Goal: Communication & Community: Share content

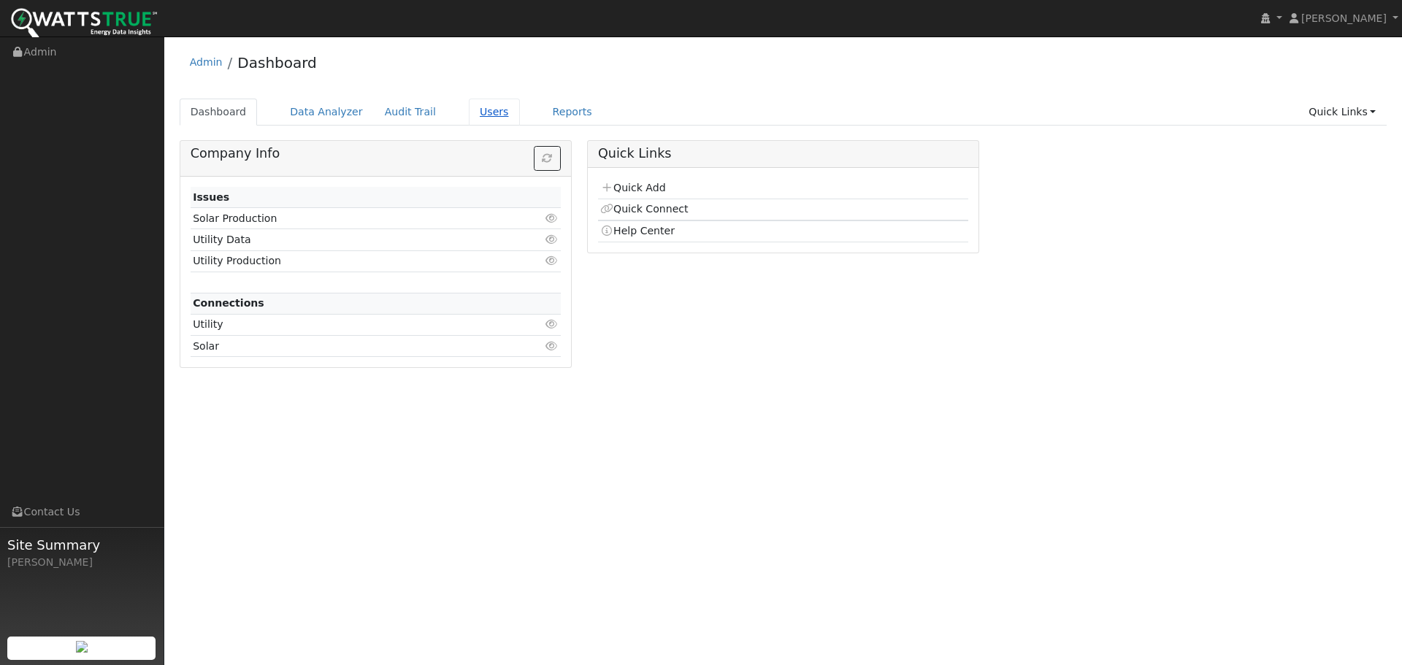
click at [469, 106] on link "Users" at bounding box center [494, 112] width 51 height 27
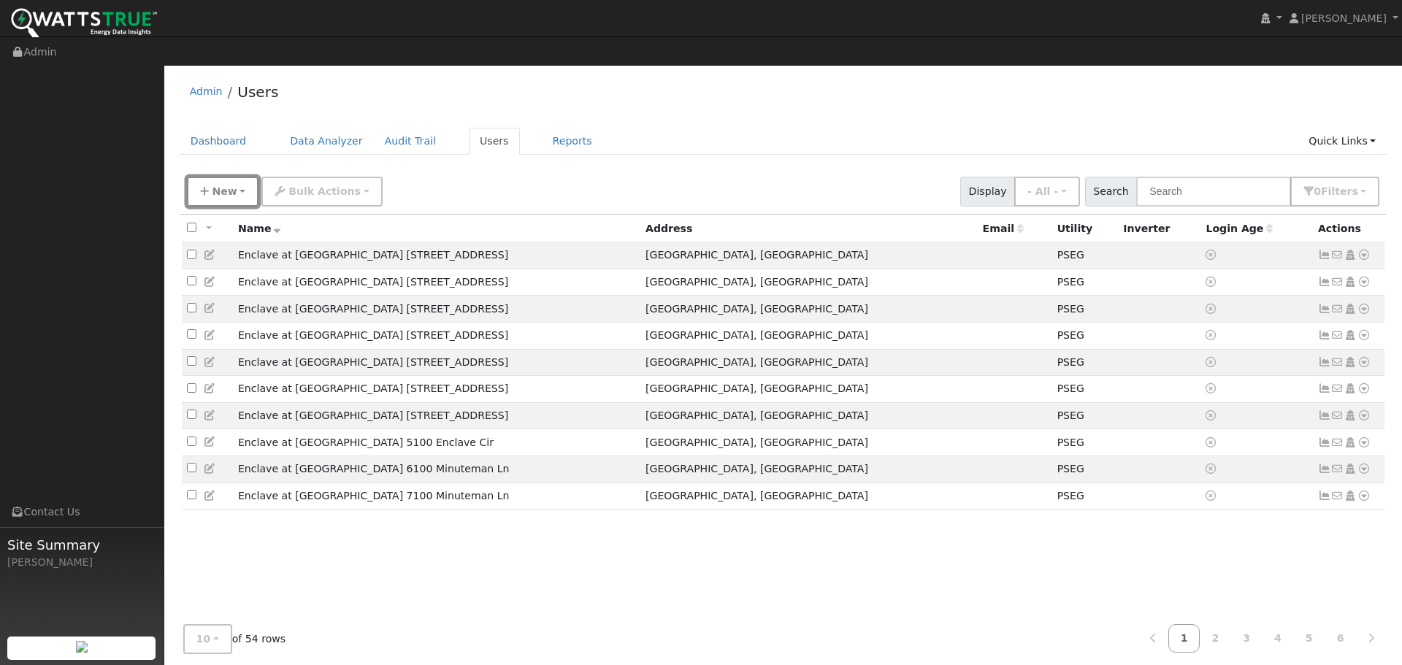
click at [226, 185] on span "New" at bounding box center [224, 191] width 25 height 12
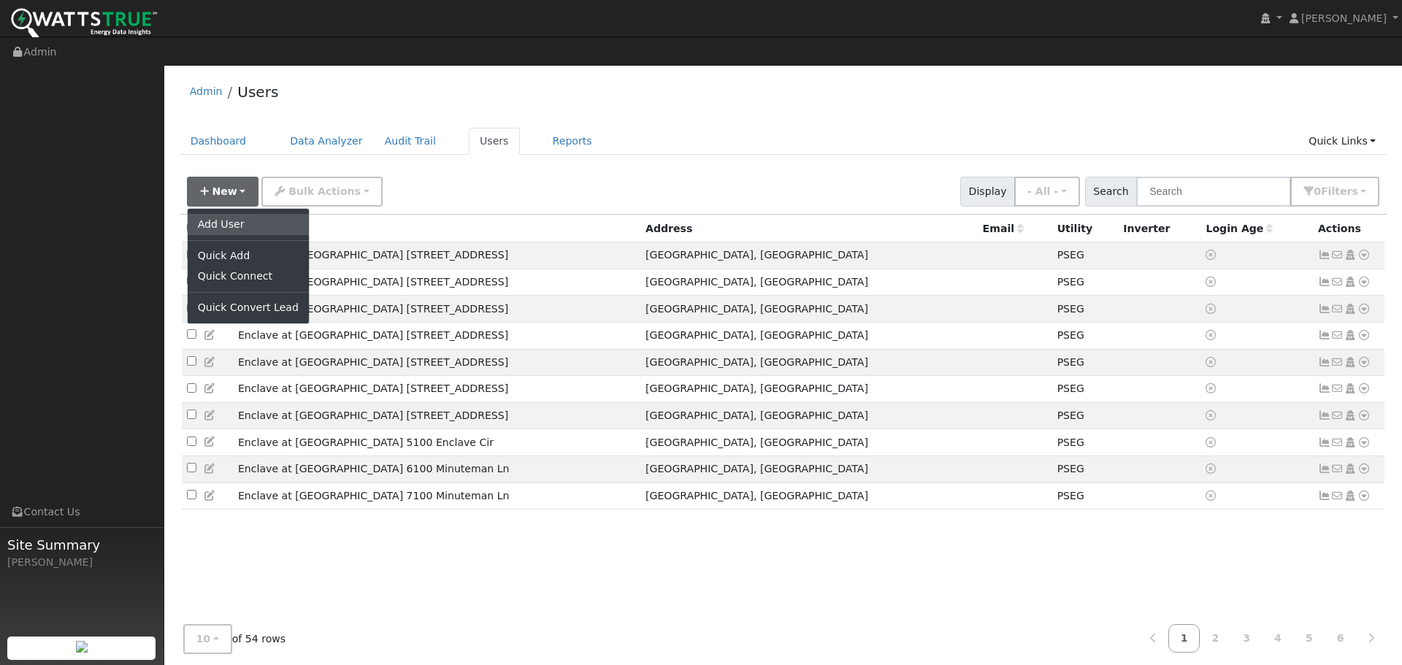
click at [220, 214] on link "Add User" at bounding box center [248, 224] width 121 height 20
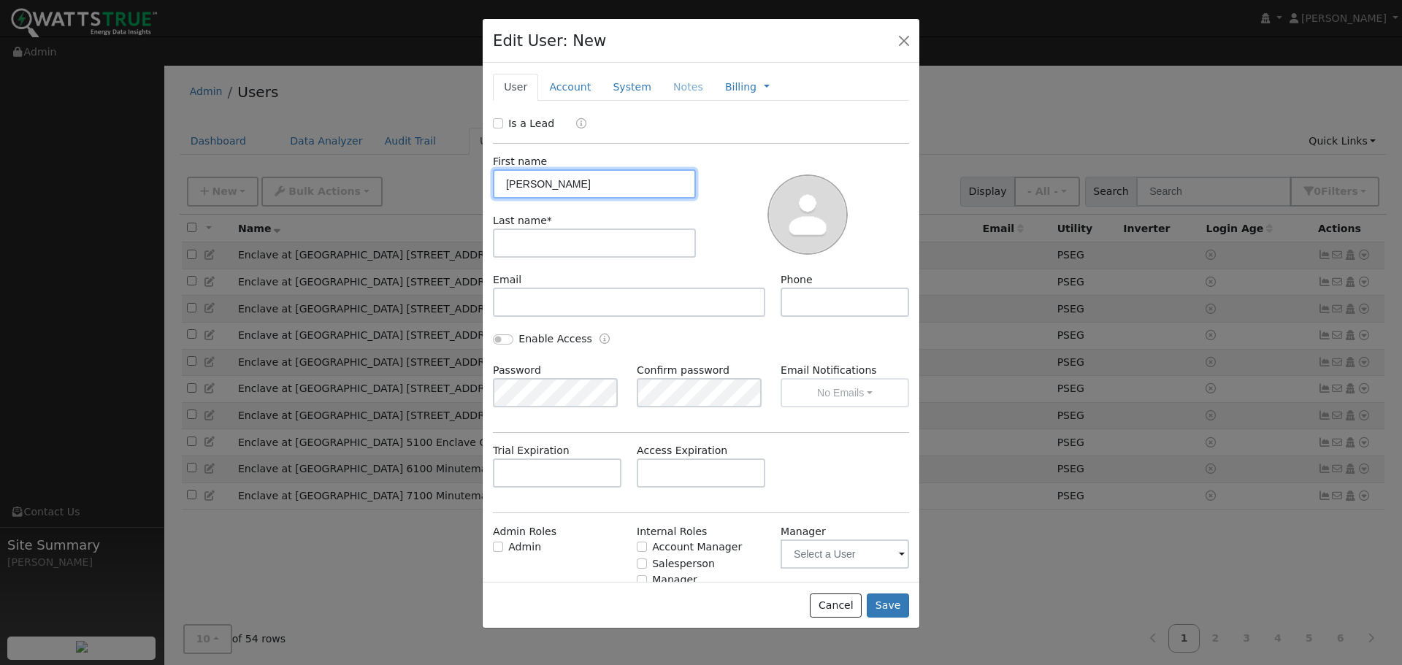
type input "Billy"
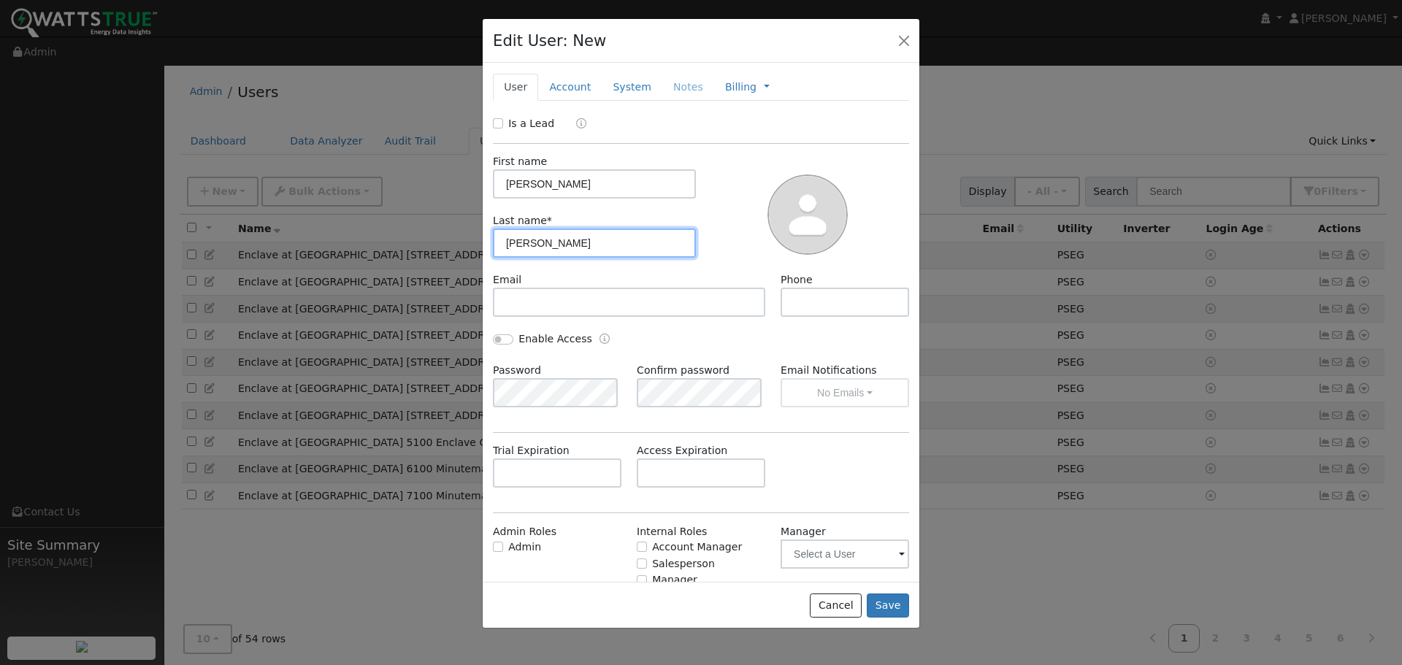
type input "Pham"
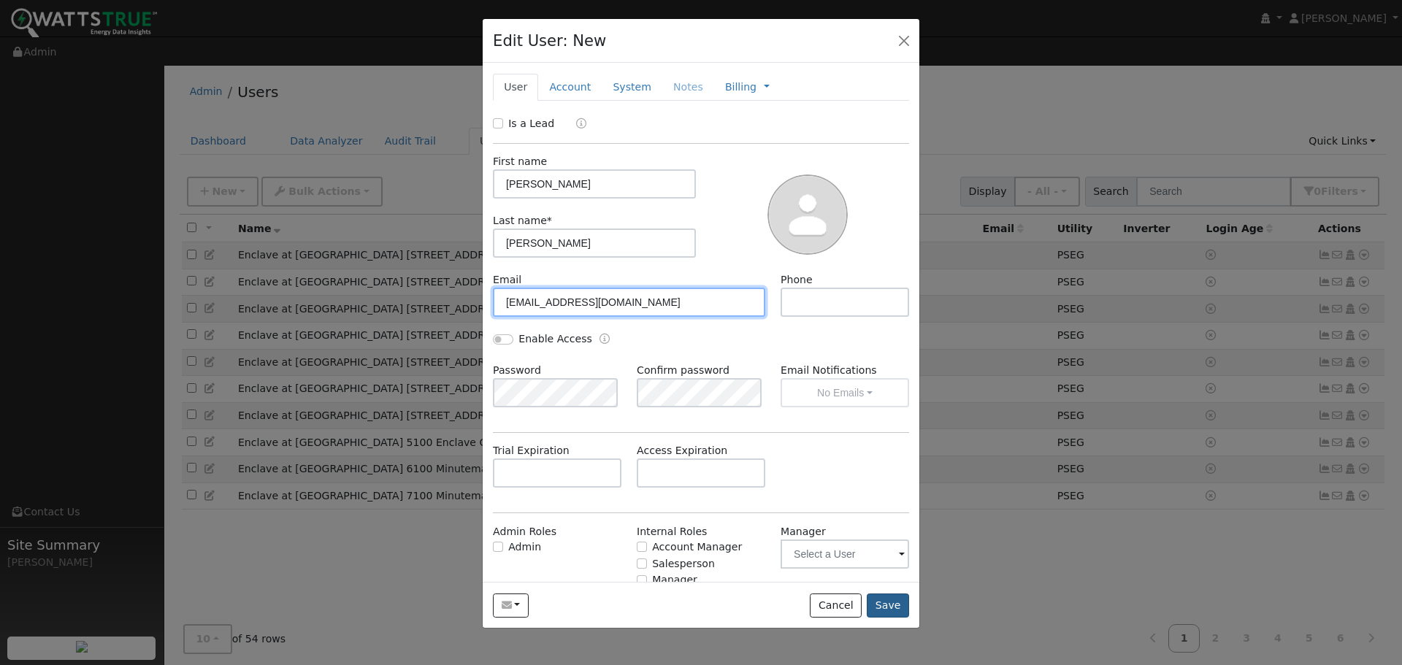
type input "billpham2000@yahoo.com"
click at [884, 611] on button "Save" at bounding box center [888, 606] width 42 height 25
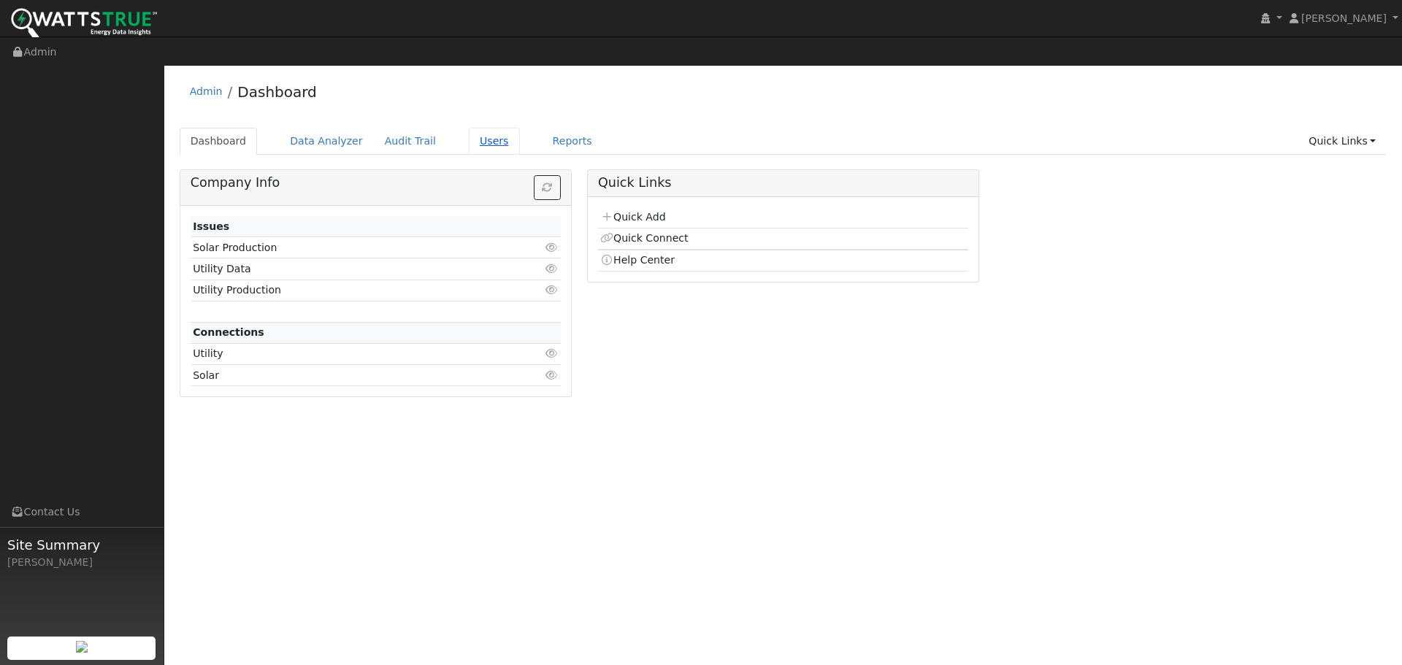
click at [474, 128] on link "Users" at bounding box center [494, 141] width 51 height 27
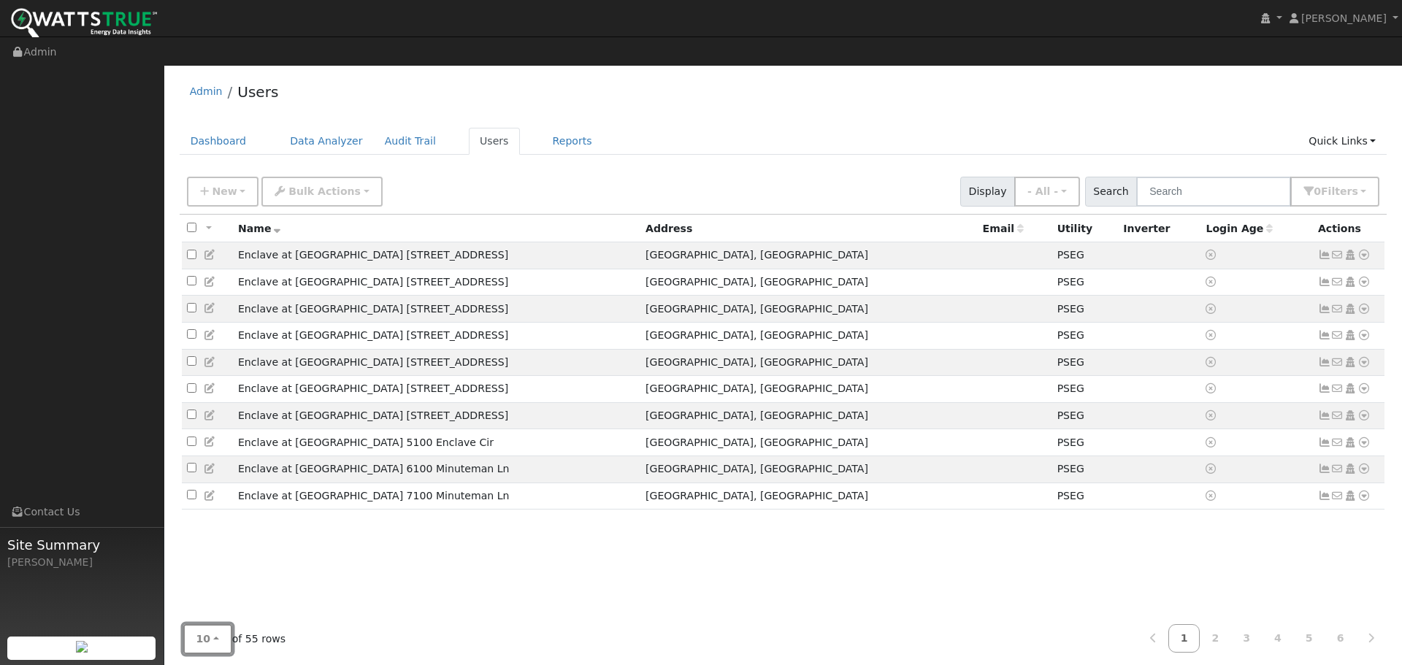
click at [214, 624] on button "10" at bounding box center [207, 639] width 49 height 30
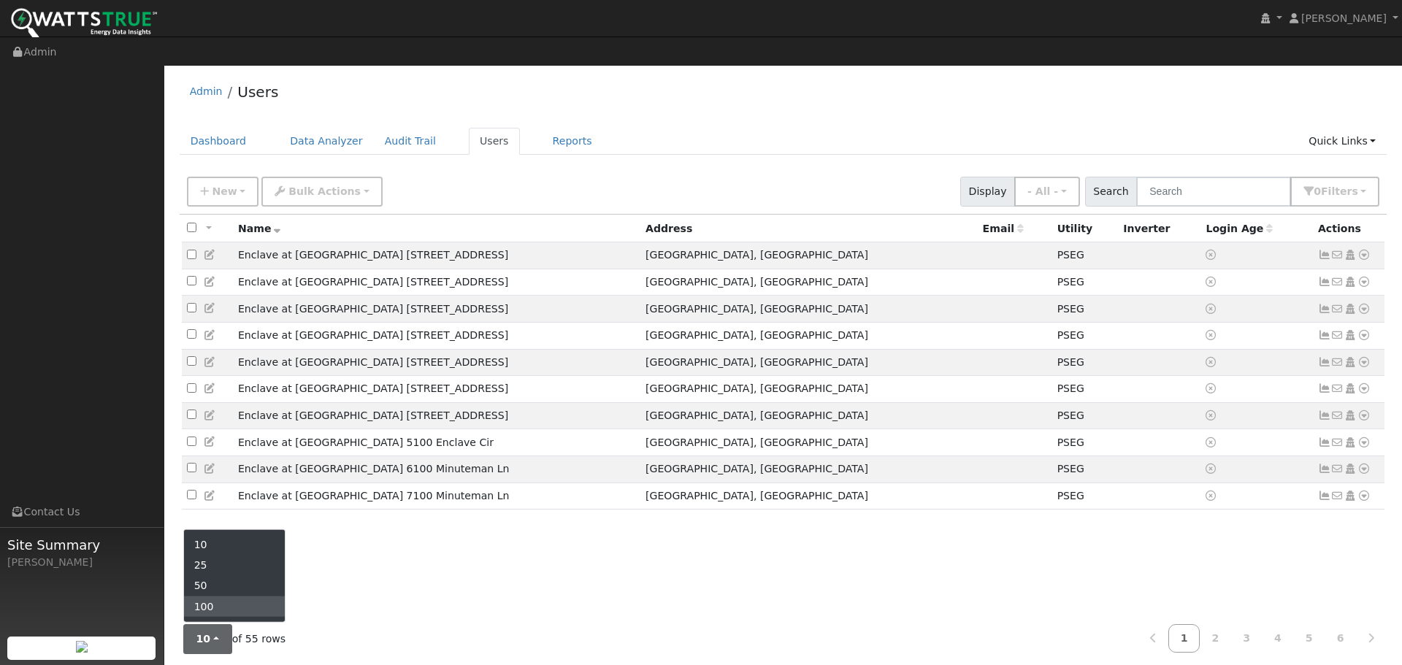
click at [220, 596] on link "100" at bounding box center [235, 606] width 102 height 20
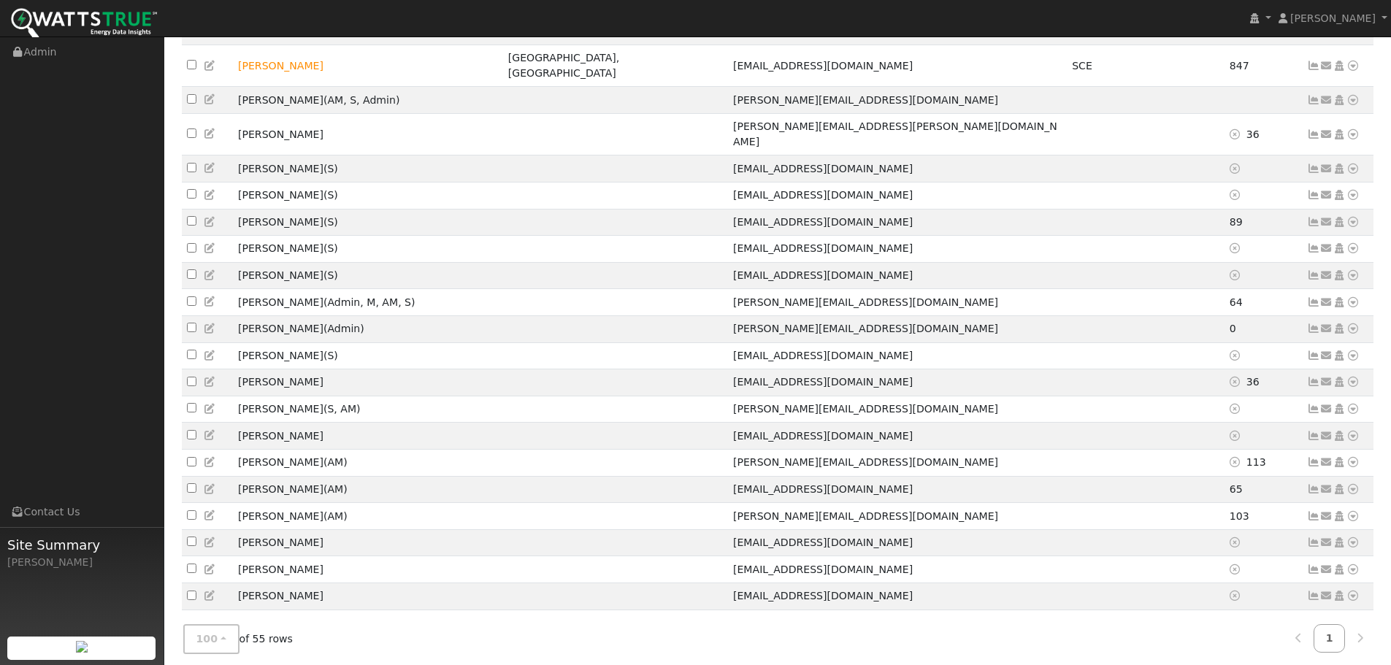
scroll to position [876, 0]
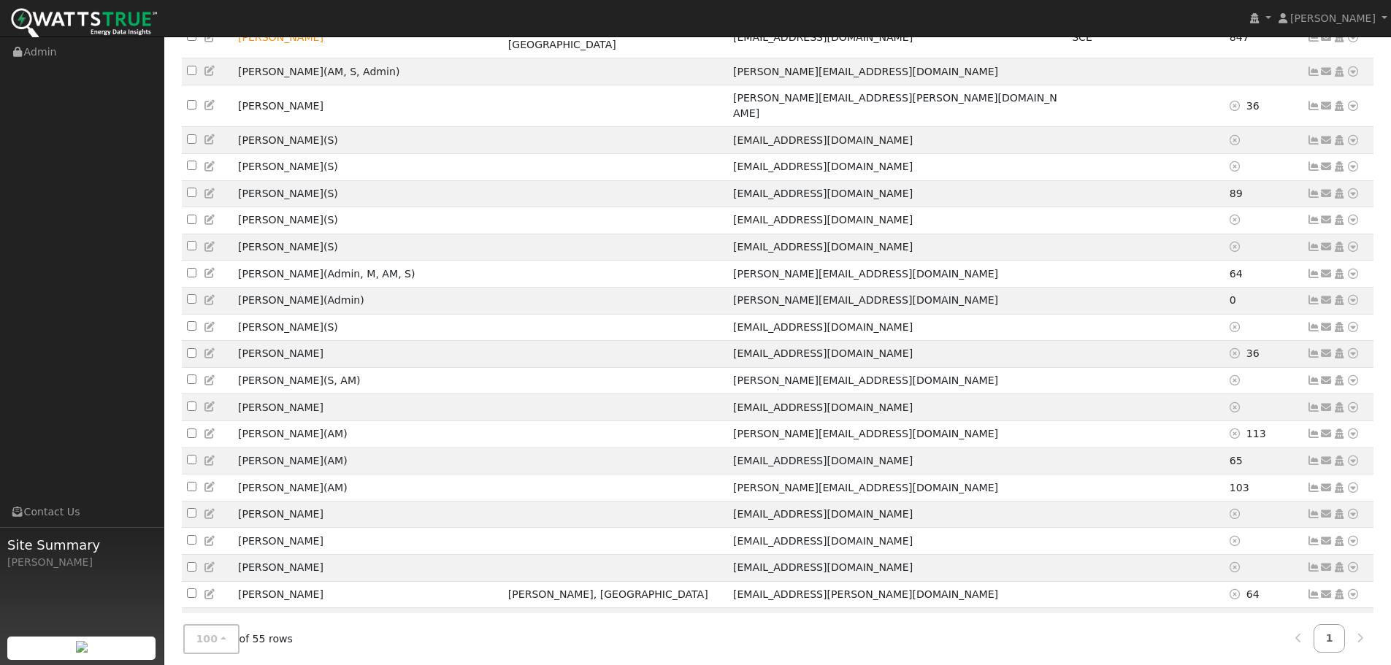
click at [1323, 665] on icon at bounding box center [1326, 675] width 13 height 10
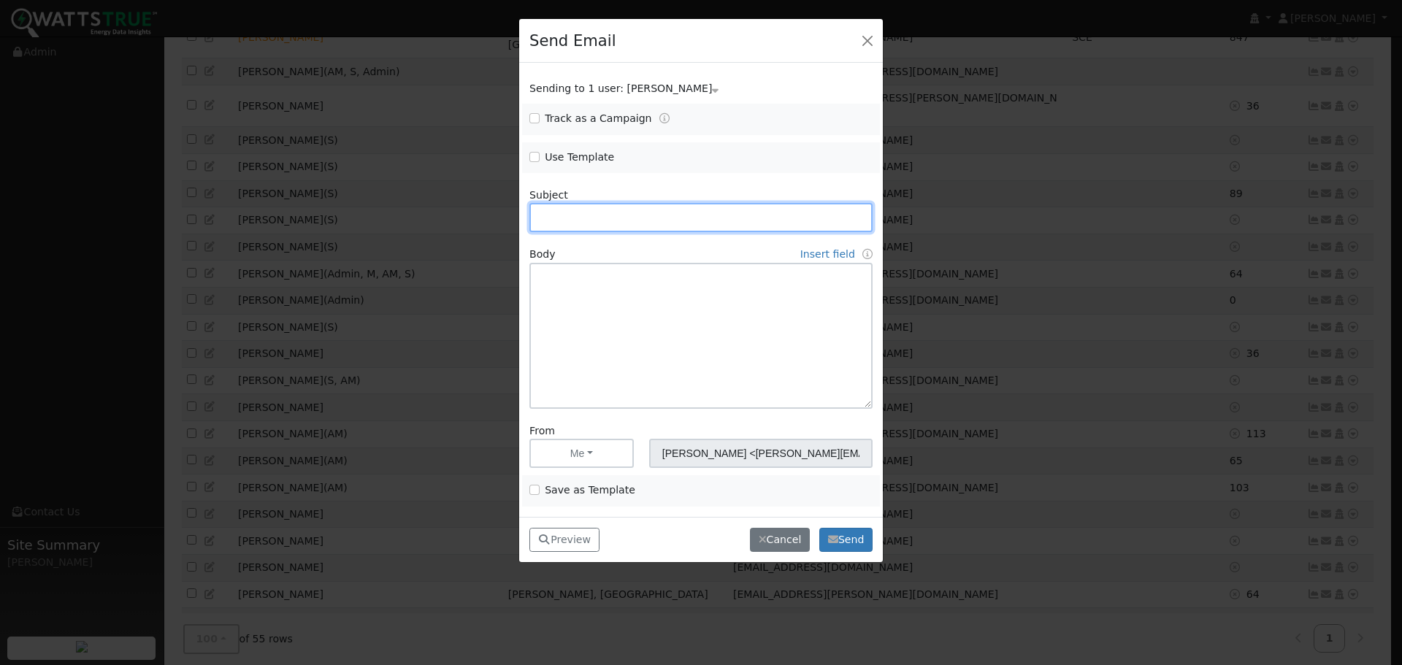
click at [565, 215] on input "text" at bounding box center [700, 217] width 343 height 29
click at [537, 158] on input "Use Template" at bounding box center [534, 157] width 10 height 10
checkbox input "true"
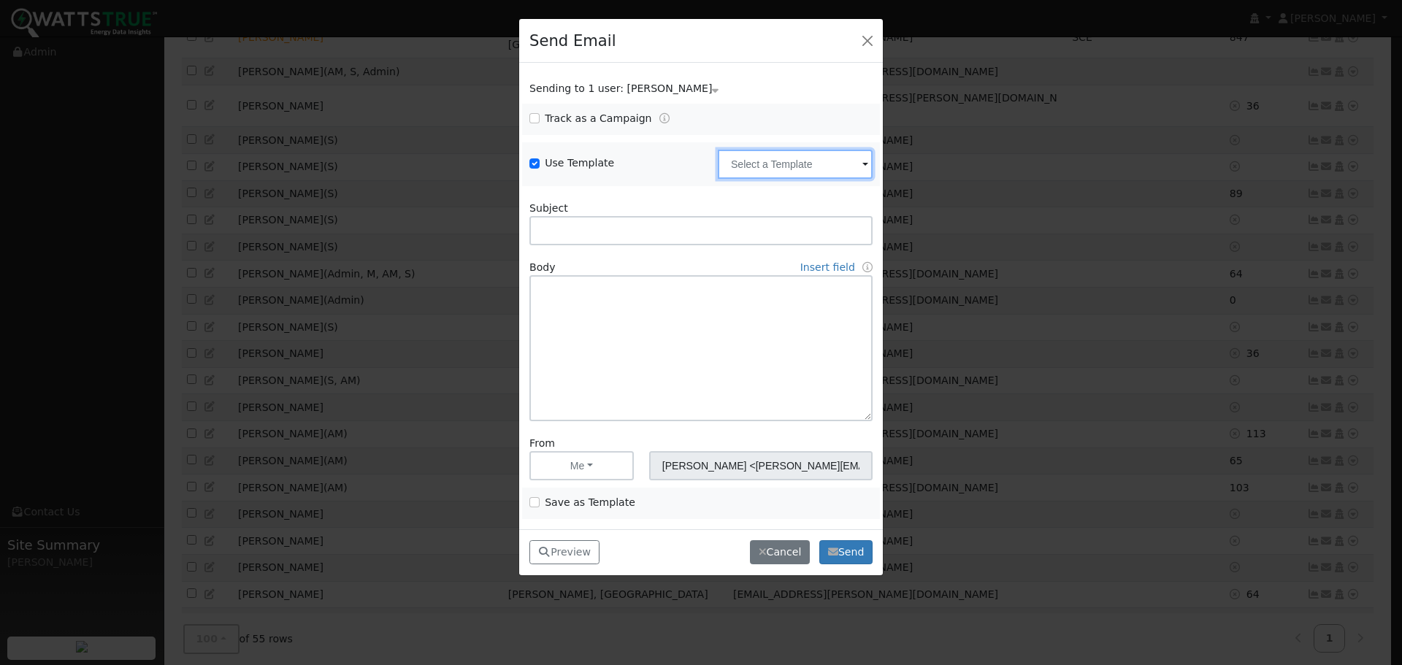
click at [773, 161] on input "text" at bounding box center [795, 164] width 155 height 29
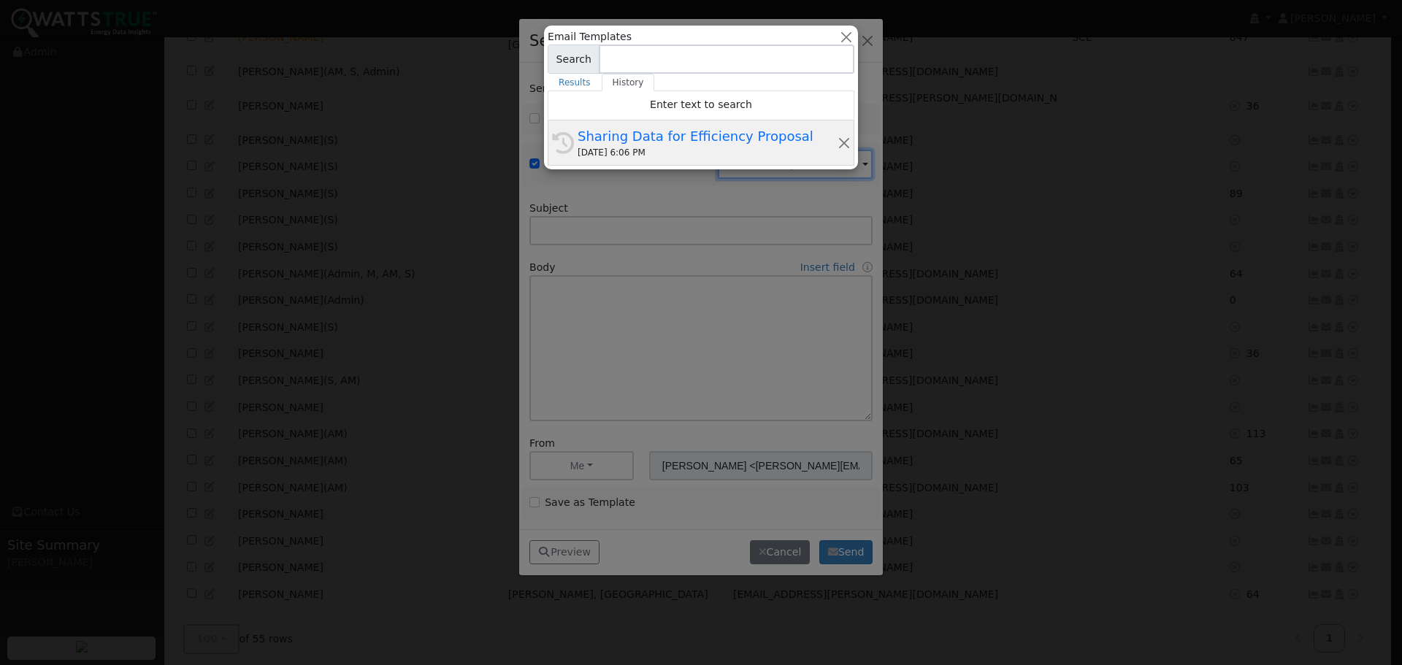
click at [651, 143] on div "Sharing Data for Efficiency Proposal" at bounding box center [708, 136] width 260 height 20
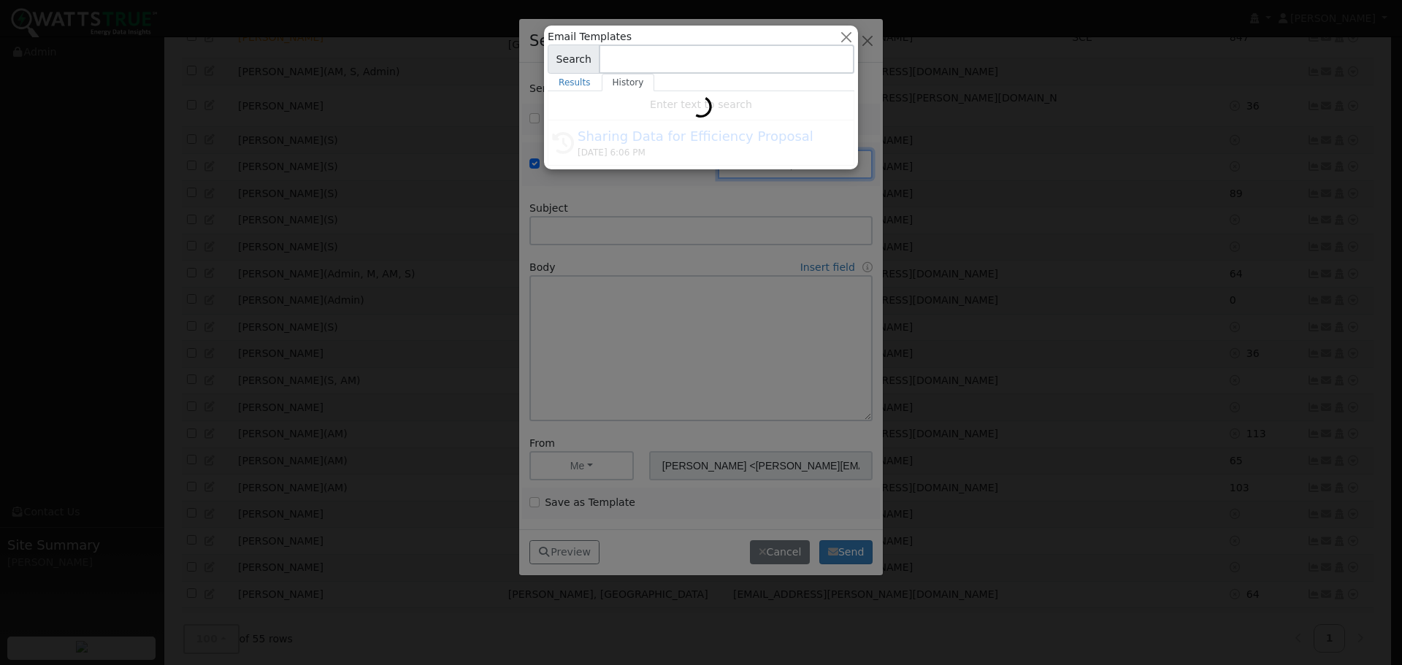
type input "Sharing Data for Efficiency Proposal"
type input "Sharing Data for Energy Efficiency Proposal"
type textarea "Dear {user_fname}, Below is a link to share your electricity consumption data w…"
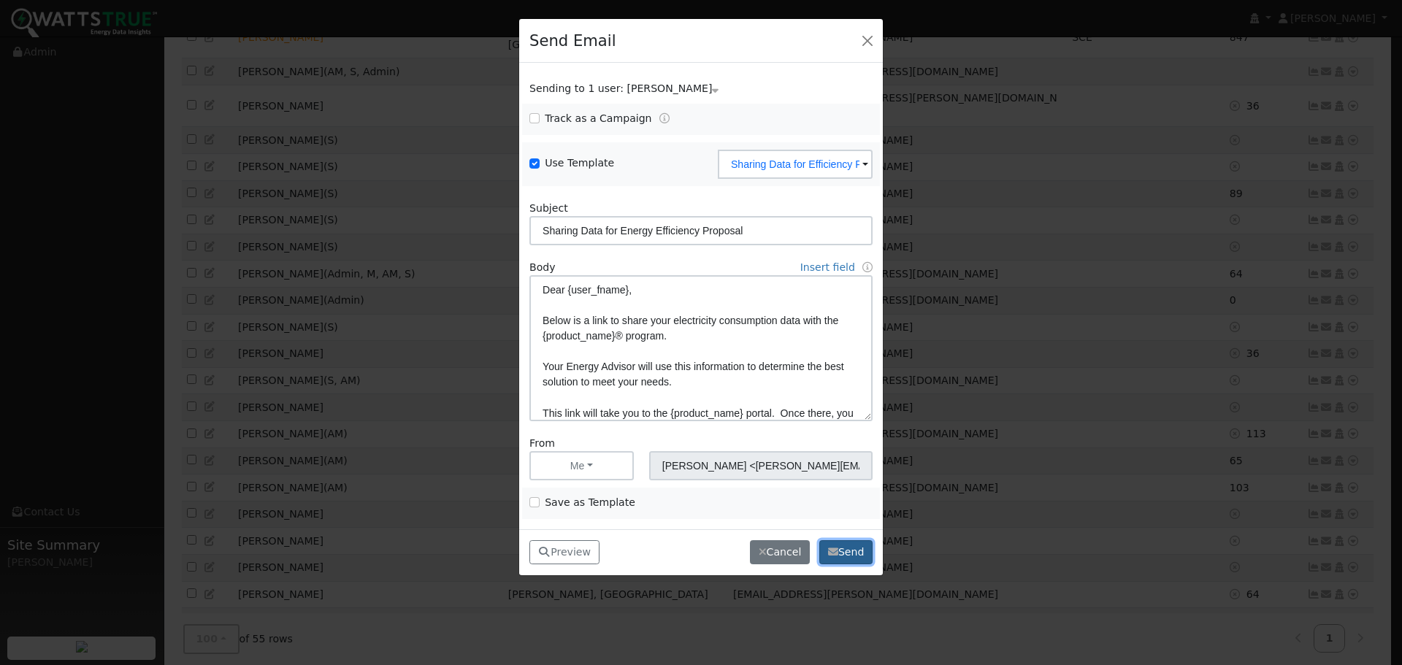
click at [846, 549] on button "Send" at bounding box center [845, 552] width 53 height 25
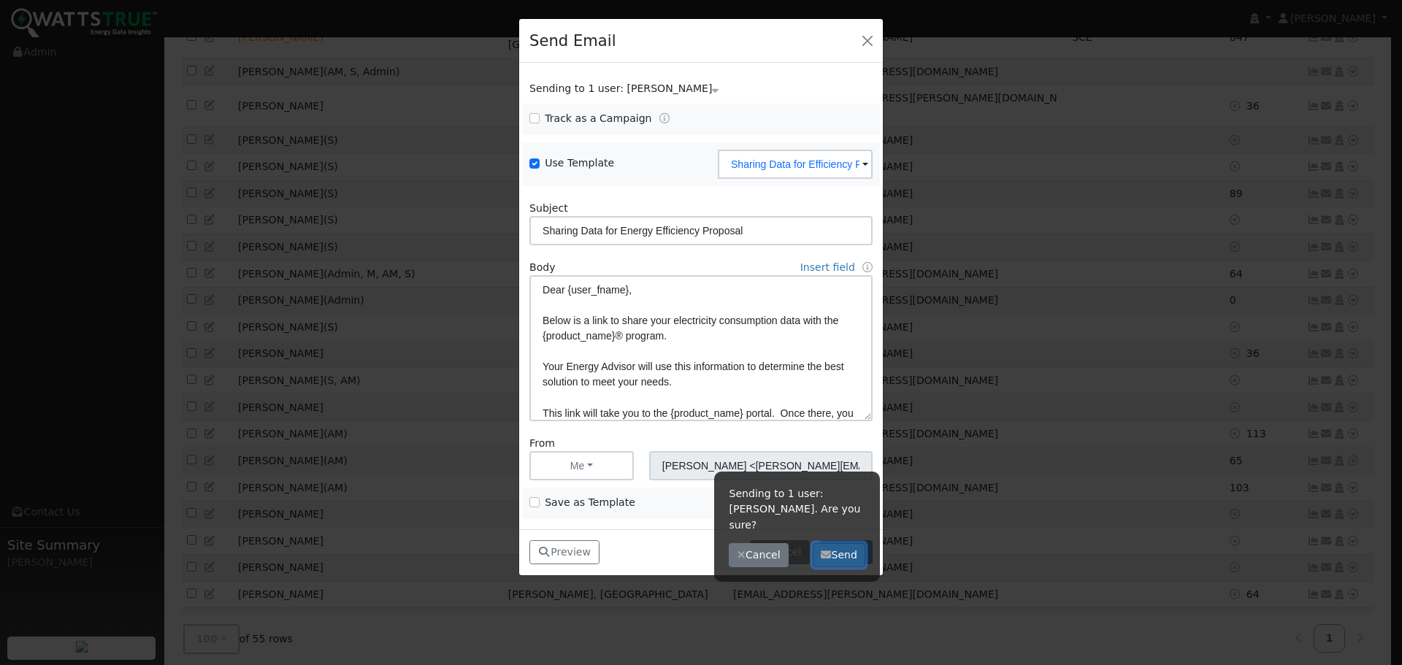
click at [846, 543] on button "Send" at bounding box center [839, 555] width 53 height 25
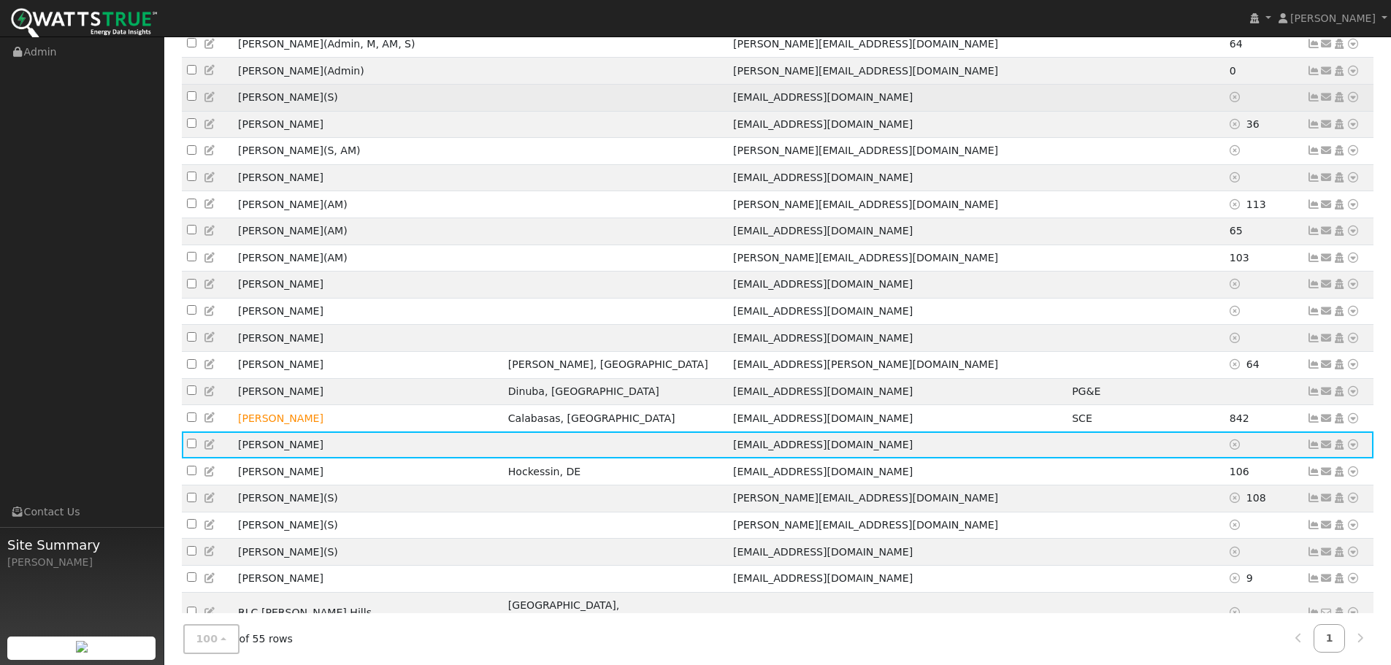
scroll to position [1198, 0]
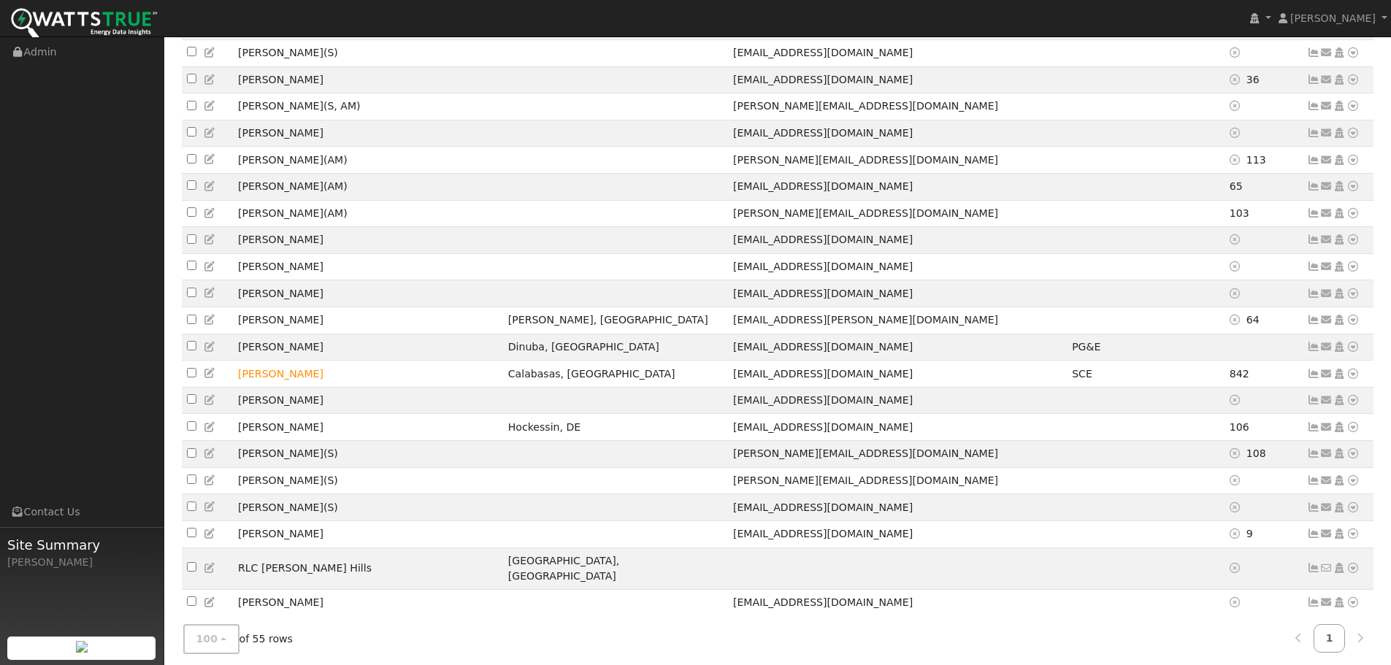
checkbox input "false"
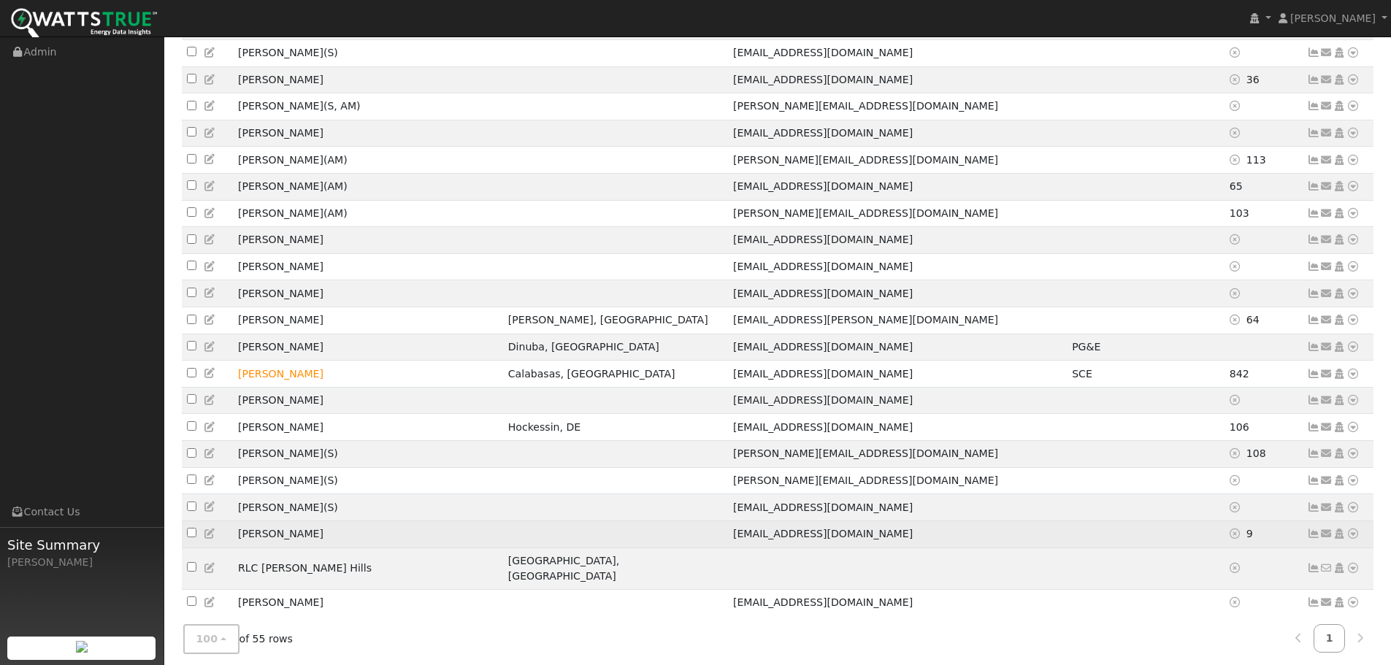
click at [1247, 528] on span "9" at bounding box center [1250, 534] width 7 height 12
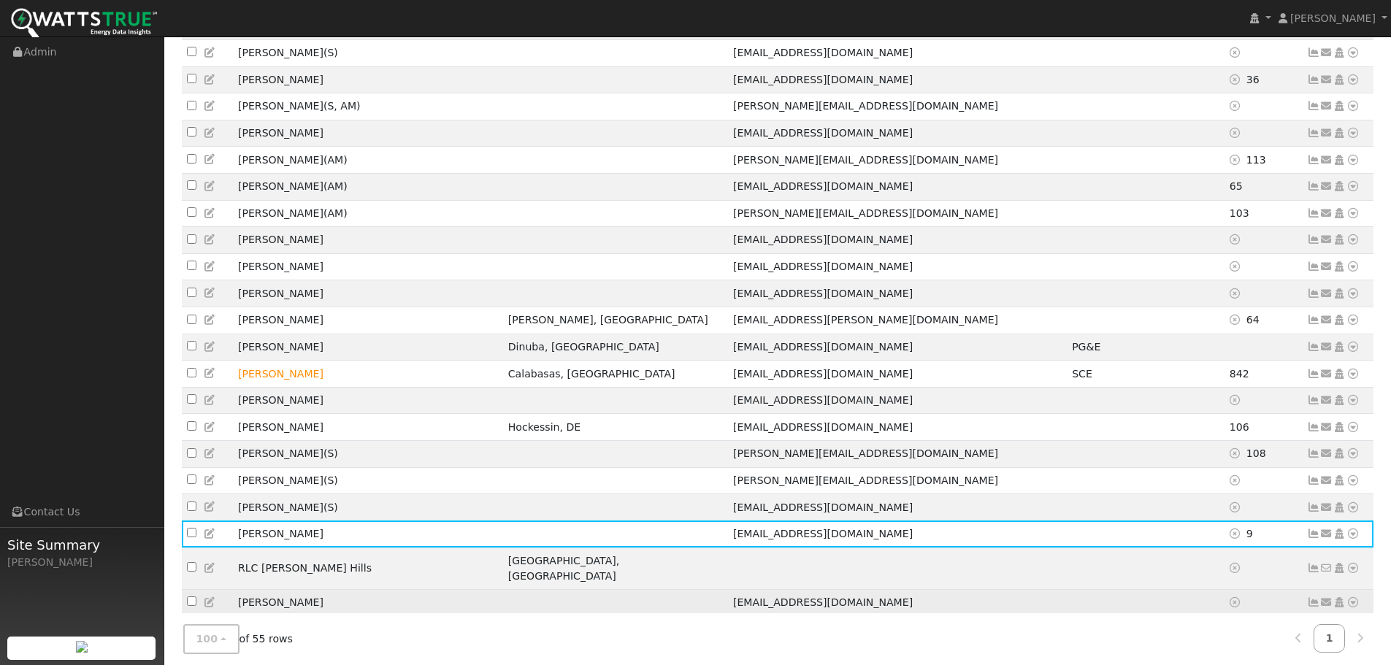
click at [252, 589] on td "John Smith" at bounding box center [368, 602] width 270 height 27
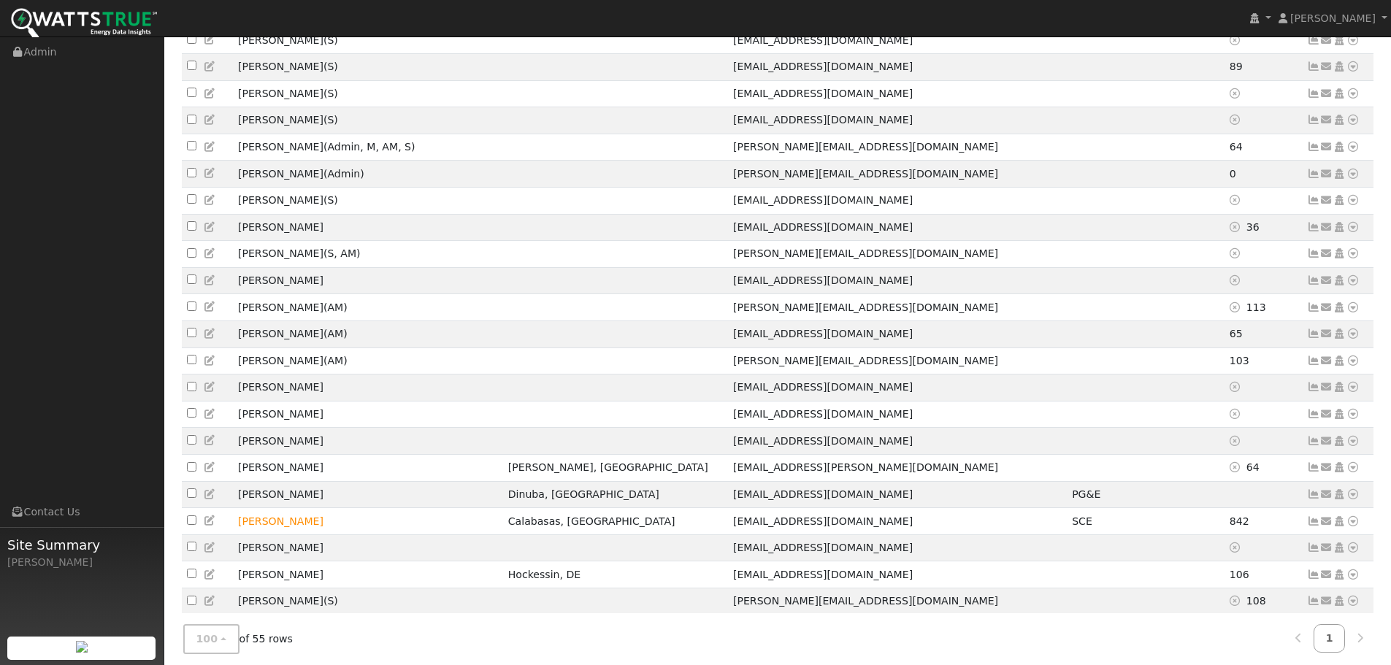
scroll to position [979, 0]
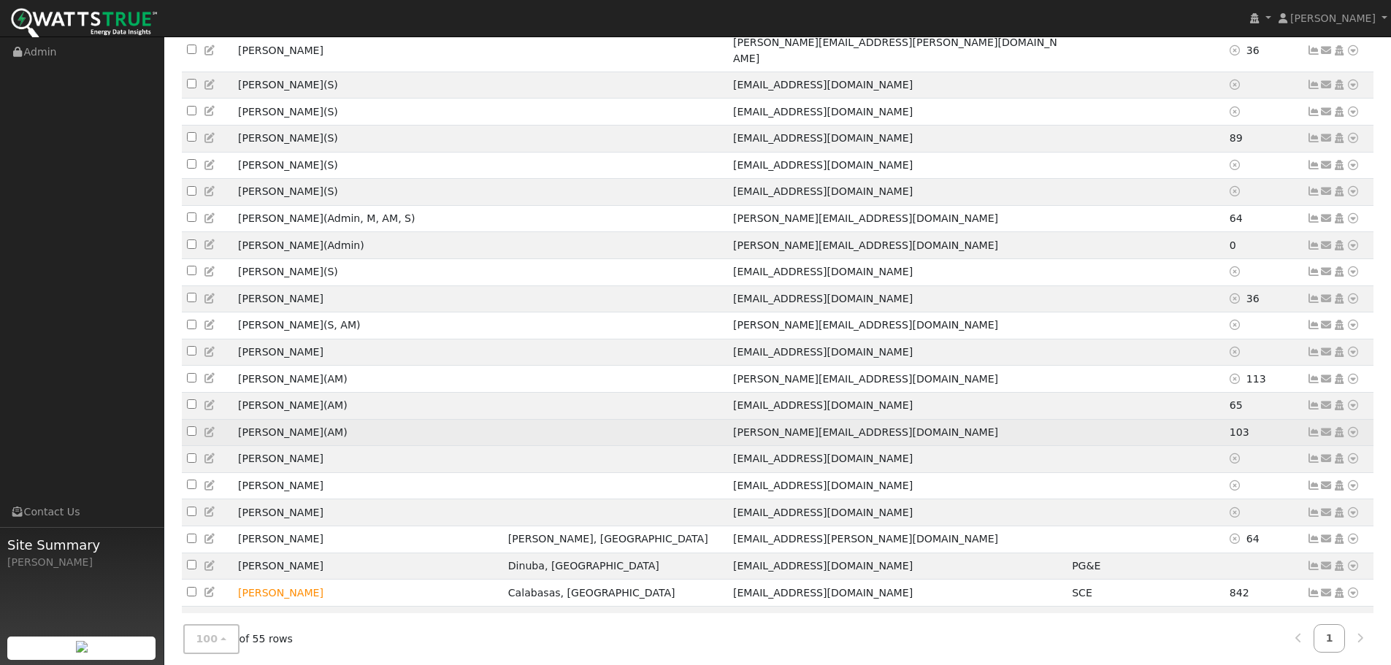
click at [190, 426] on input "checkbox" at bounding box center [191, 430] width 9 height 9
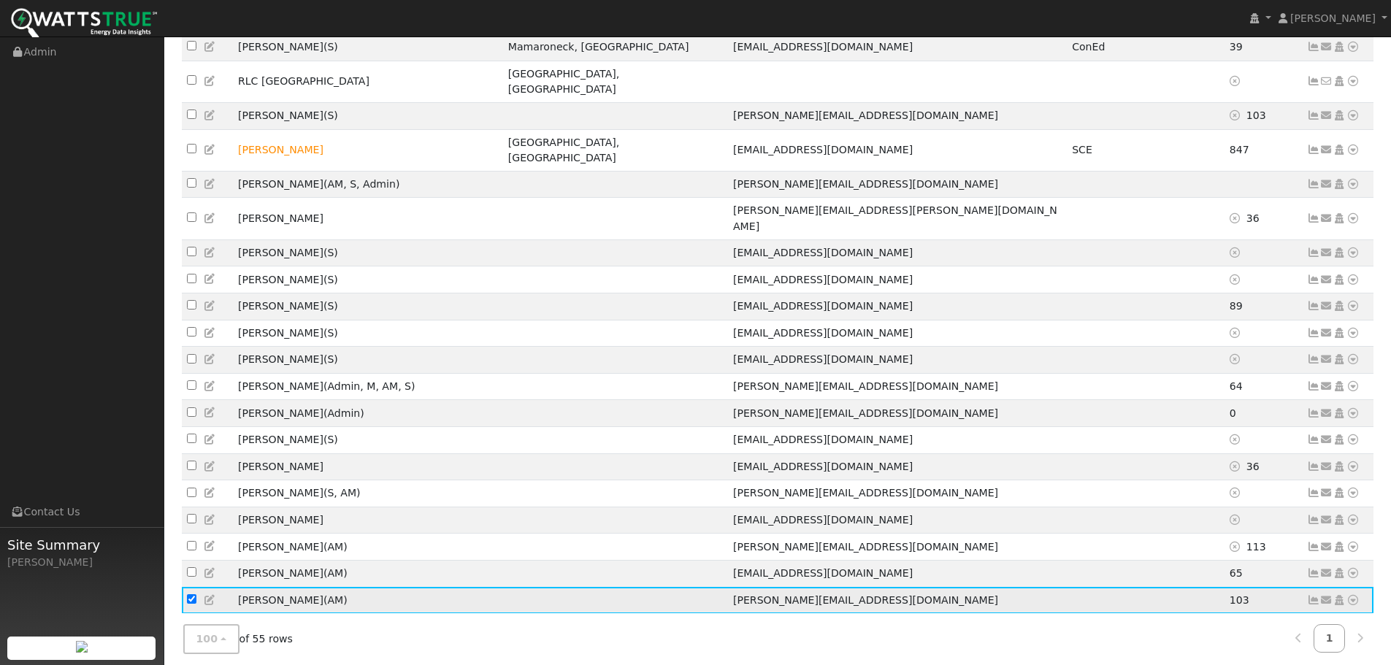
scroll to position [614, 0]
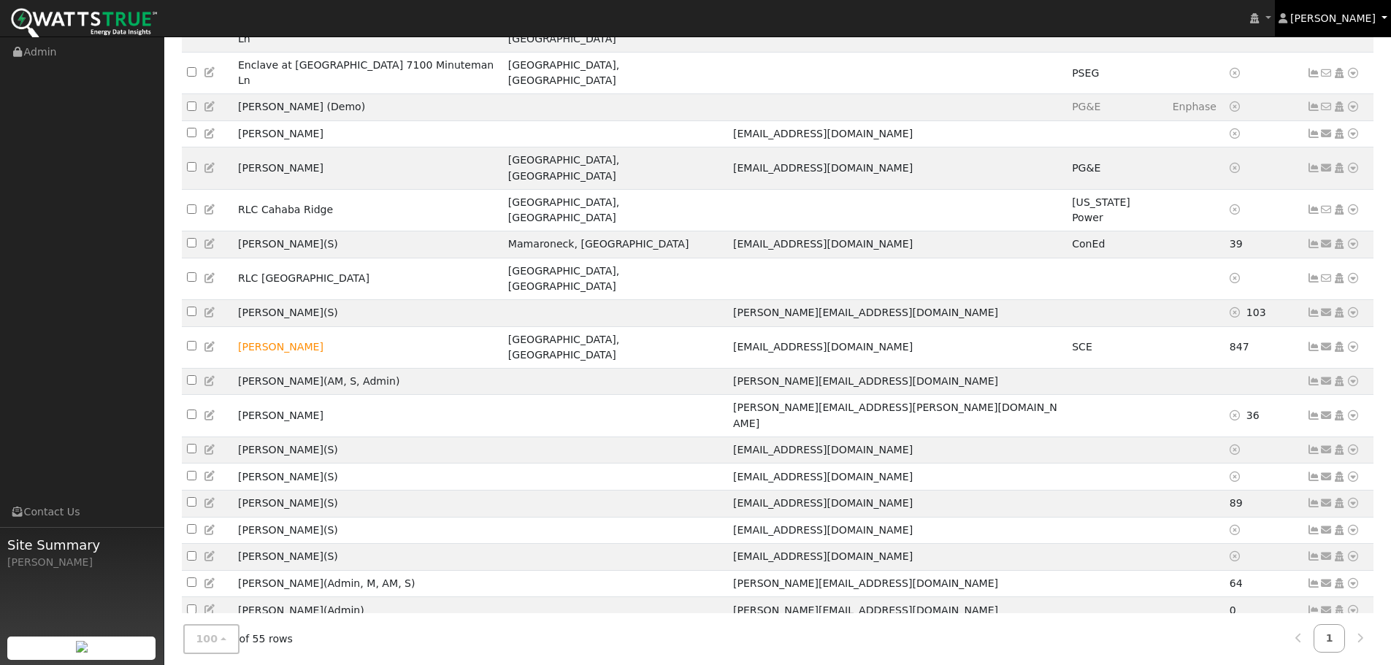
click at [1325, 20] on span "[PERSON_NAME]" at bounding box center [1332, 18] width 85 height 12
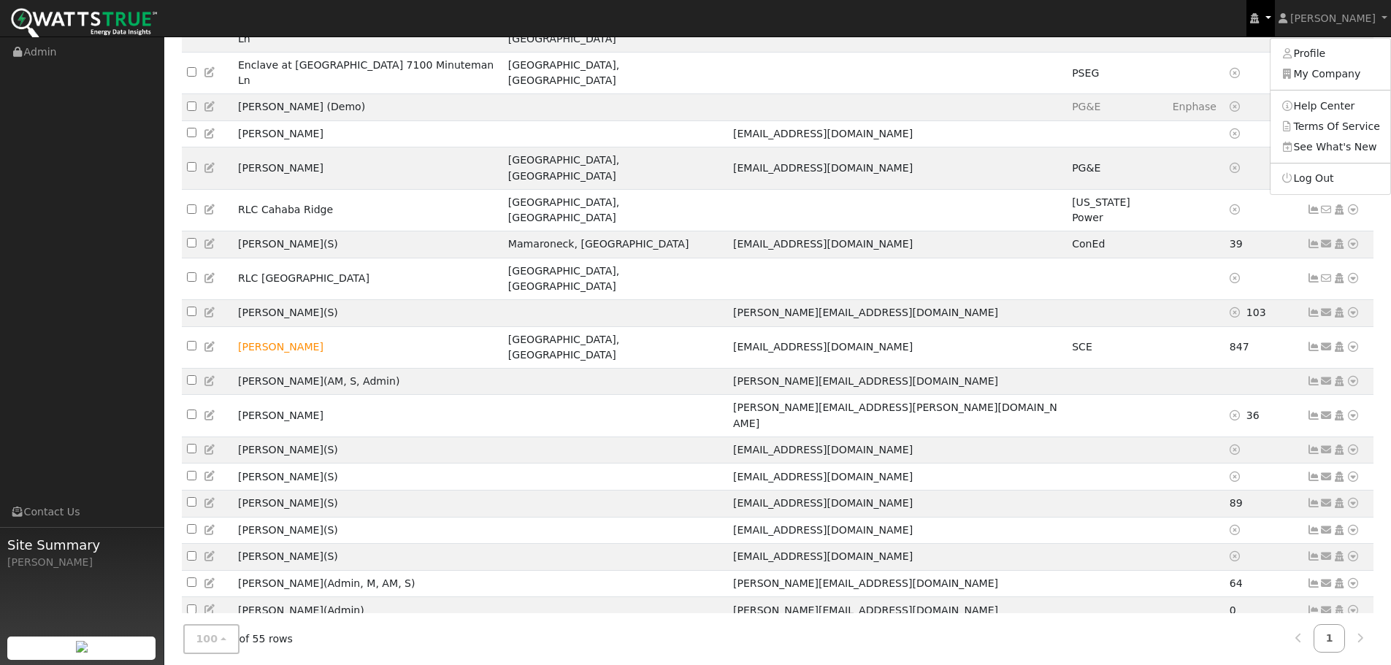
click at [1274, 17] on link at bounding box center [1261, 18] width 28 height 37
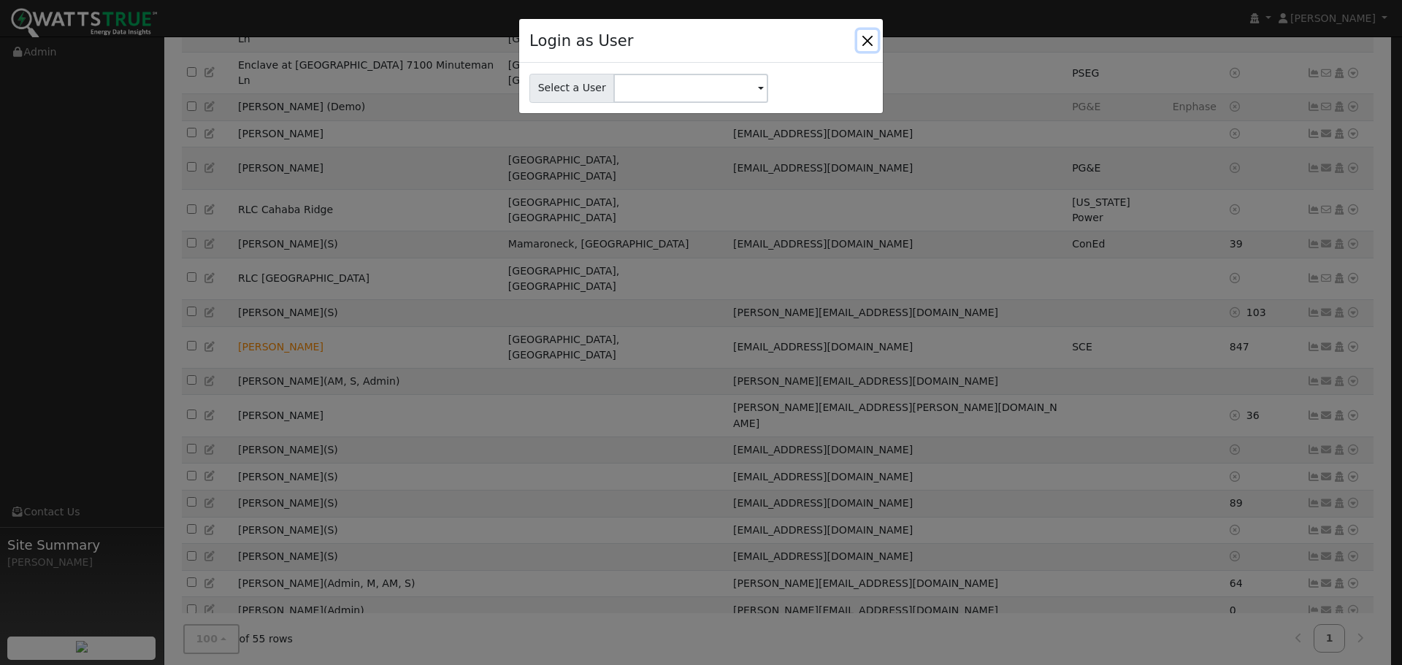
click at [870, 41] on button "Close" at bounding box center [867, 40] width 20 height 20
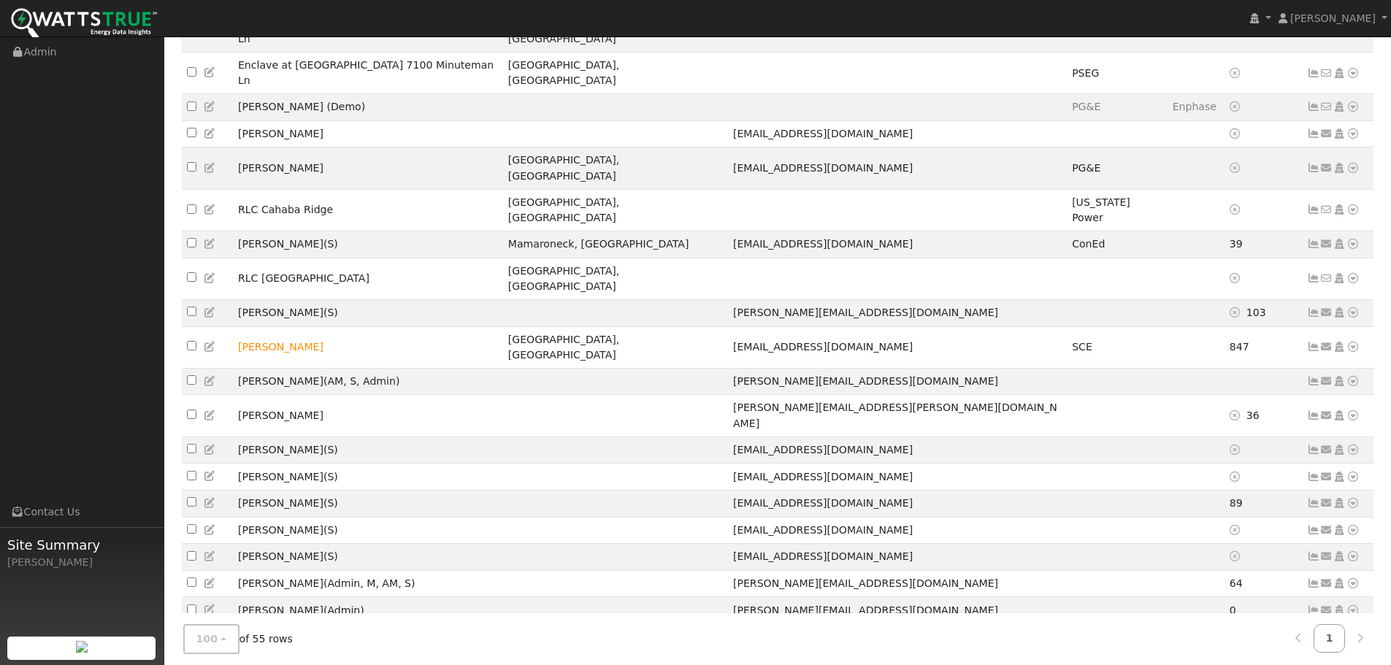
checkbox input "false"
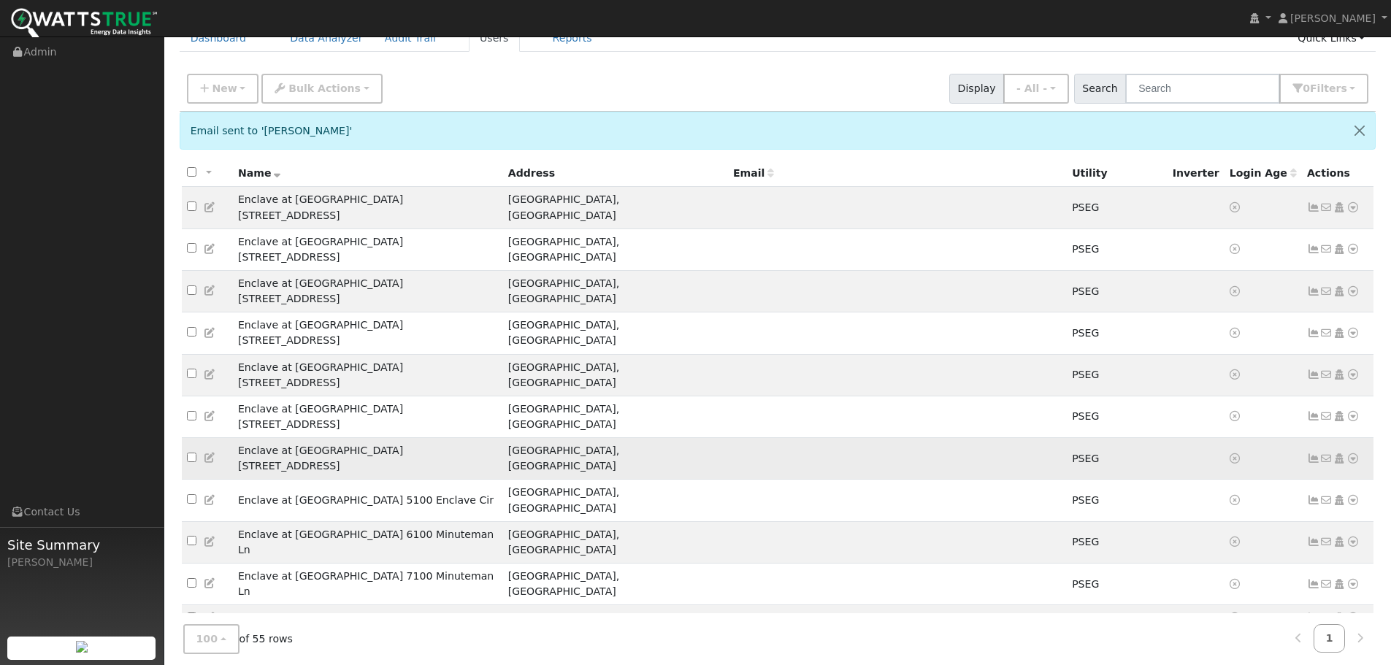
scroll to position [146, 0]
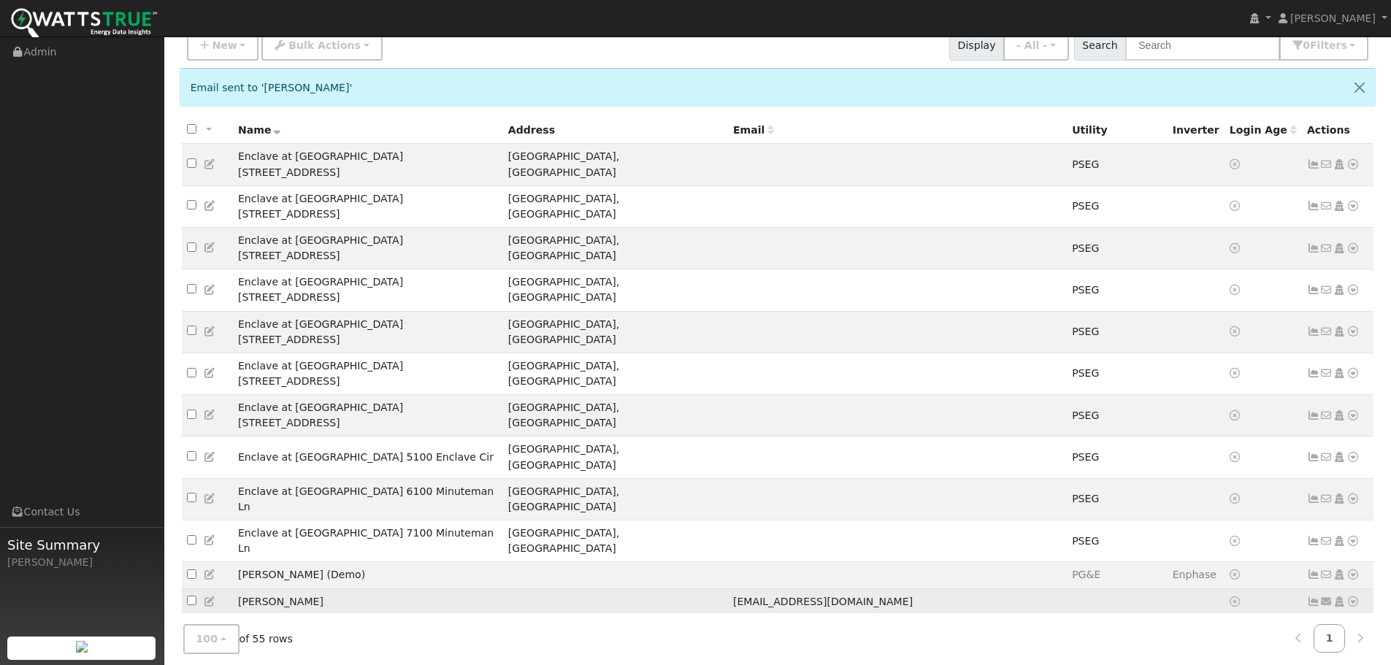
click at [1328, 597] on icon at bounding box center [1326, 602] width 13 height 10
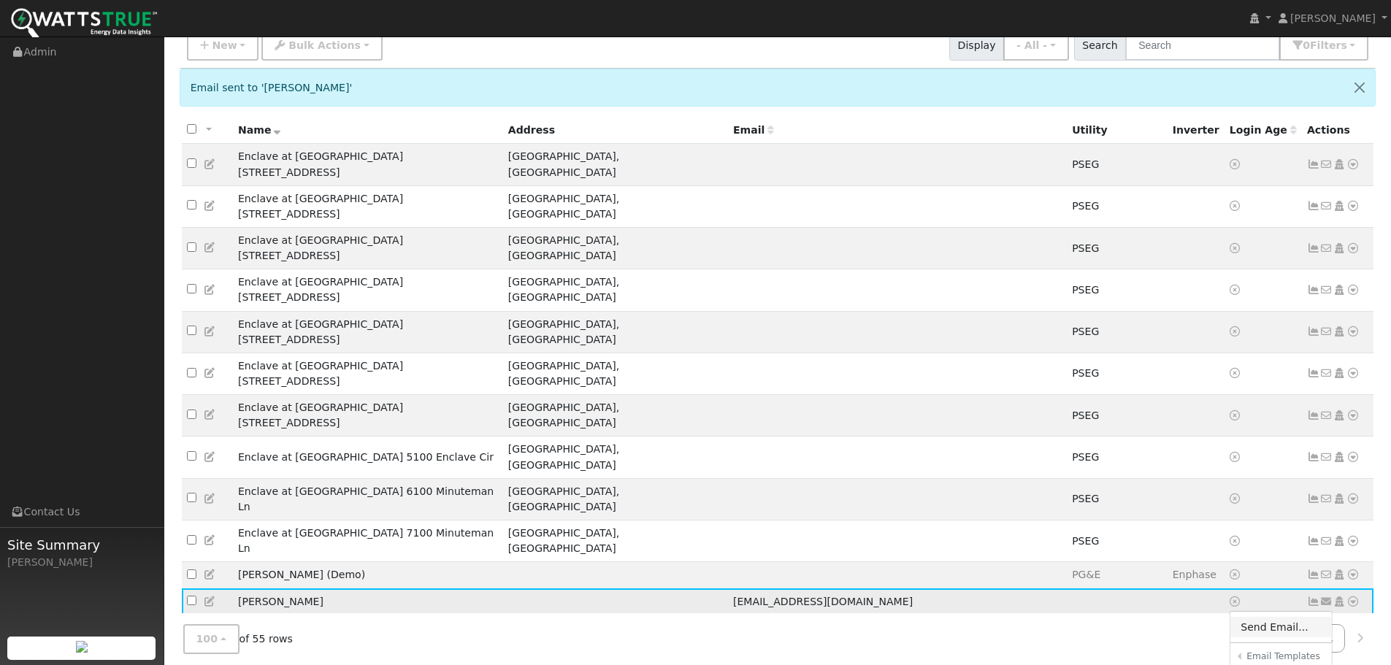
click at [1281, 617] on link "Send Email..." at bounding box center [1282, 627] width 102 height 20
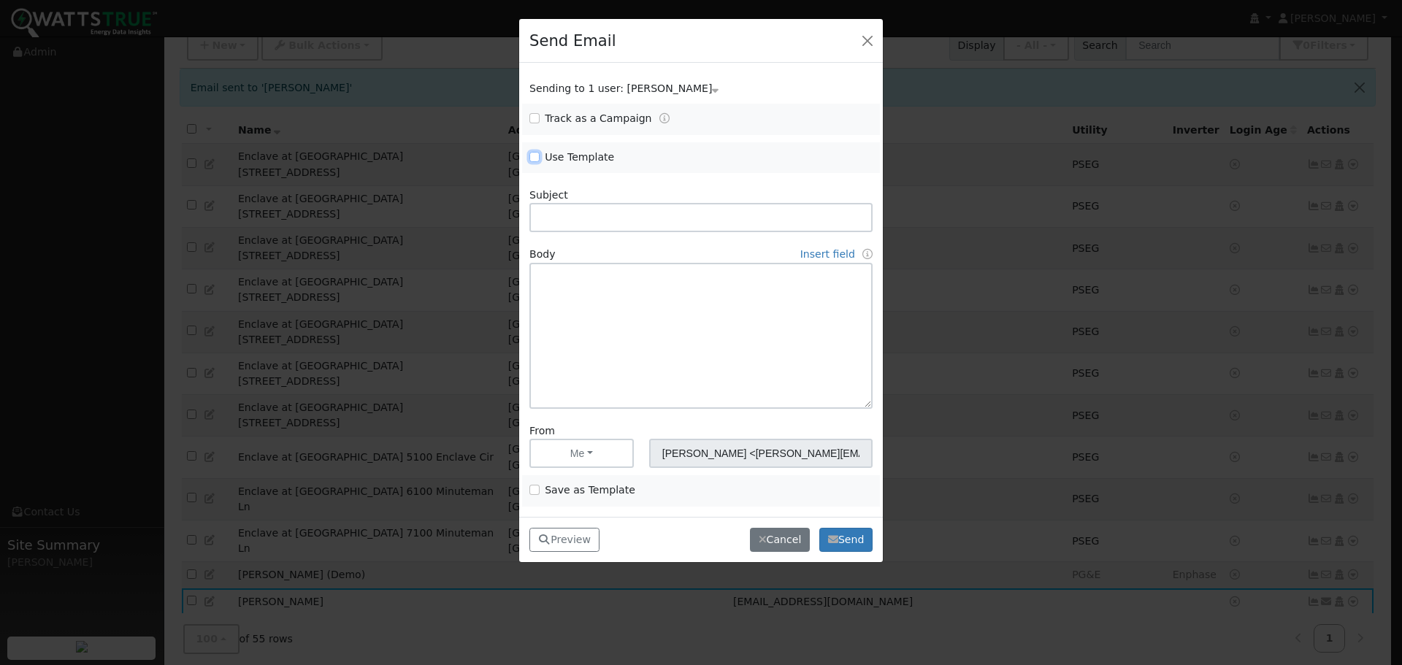
click at [534, 158] on input "Use Template" at bounding box center [534, 157] width 10 height 10
checkbox input "true"
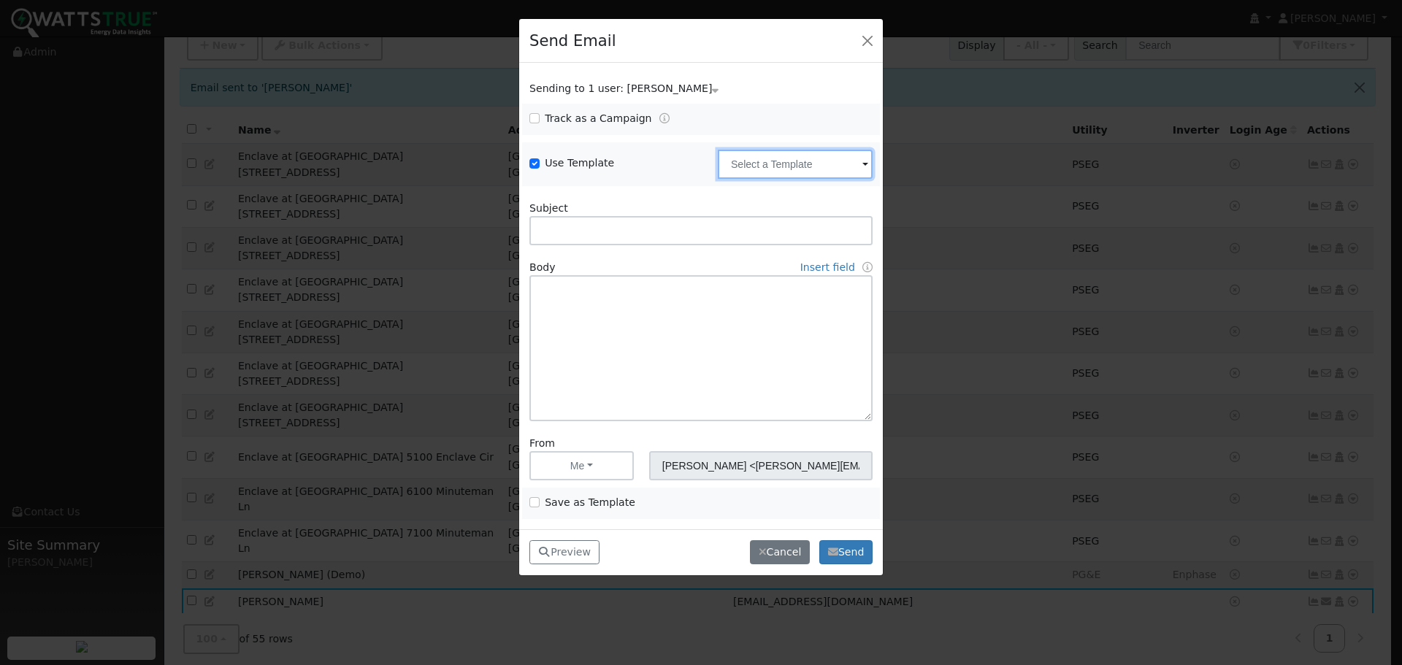
click at [838, 164] on input "text" at bounding box center [795, 164] width 155 height 29
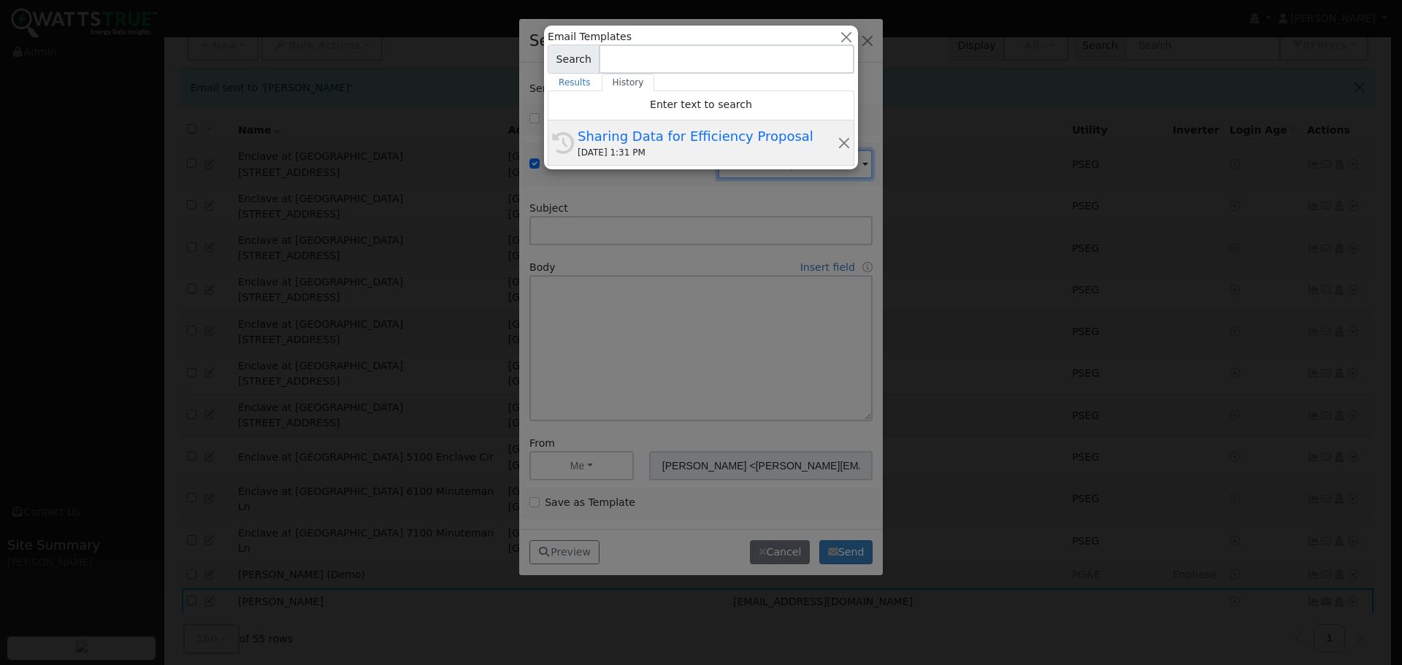
click at [672, 137] on div "Sharing Data for Efficiency Proposal" at bounding box center [708, 136] width 260 height 20
type input "Sharing Data for Efficiency Proposal"
type input "Sharing Data for Energy Efficiency Proposal"
type textarea "Dear {user_fname}, Below is a link to share your electricity consumption data w…"
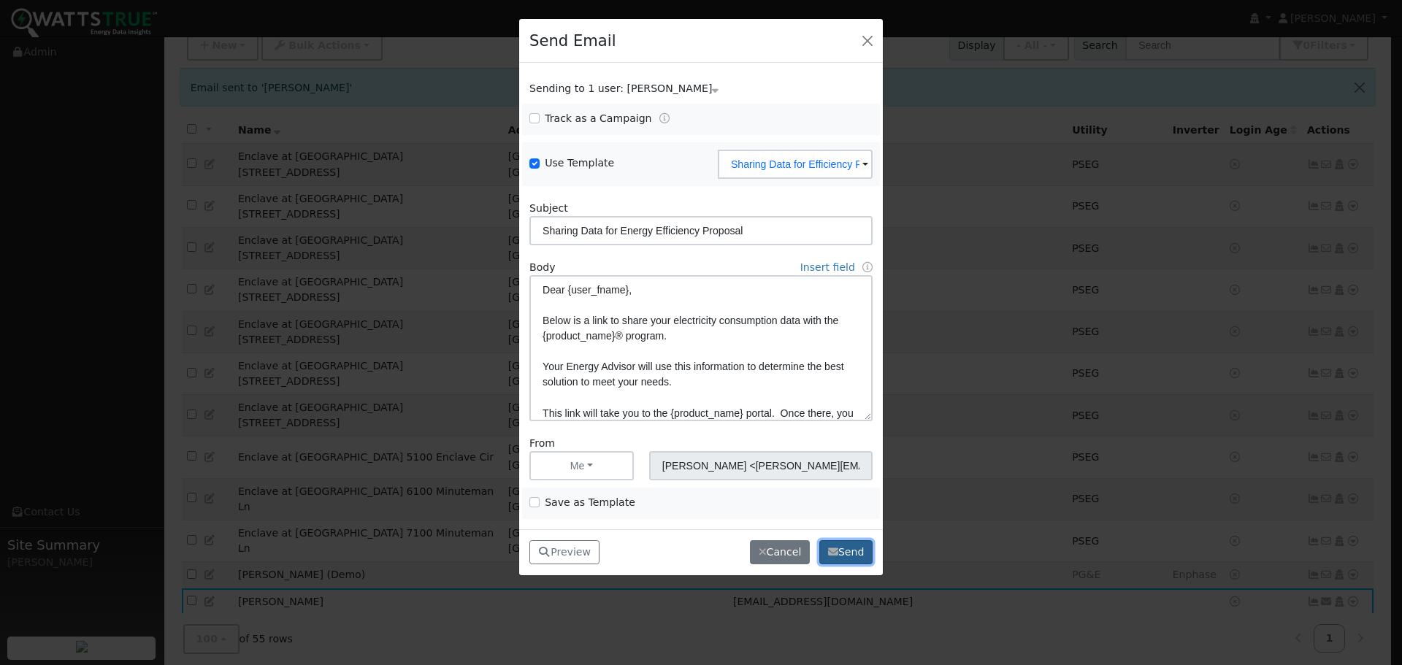
click at [833, 554] on icon "button" at bounding box center [833, 552] width 10 height 10
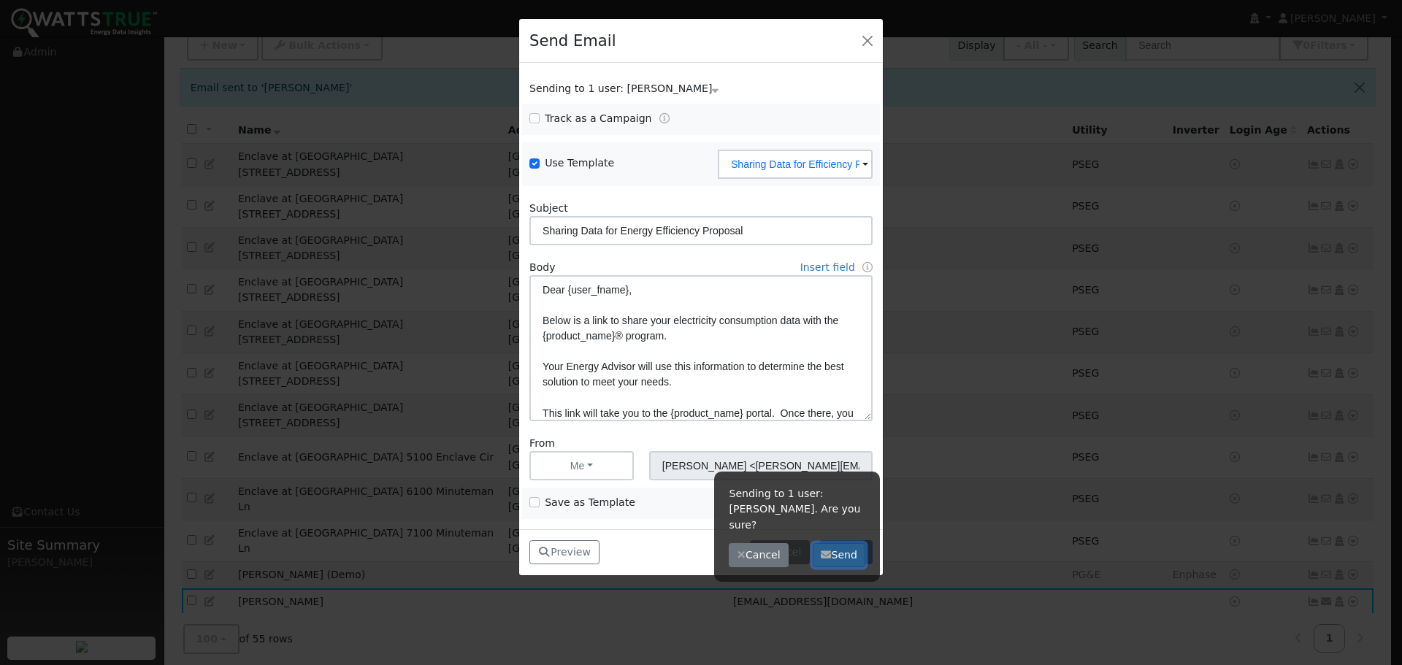
click at [837, 548] on button "Send" at bounding box center [839, 555] width 53 height 25
